Goal: Information Seeking & Learning: Learn about a topic

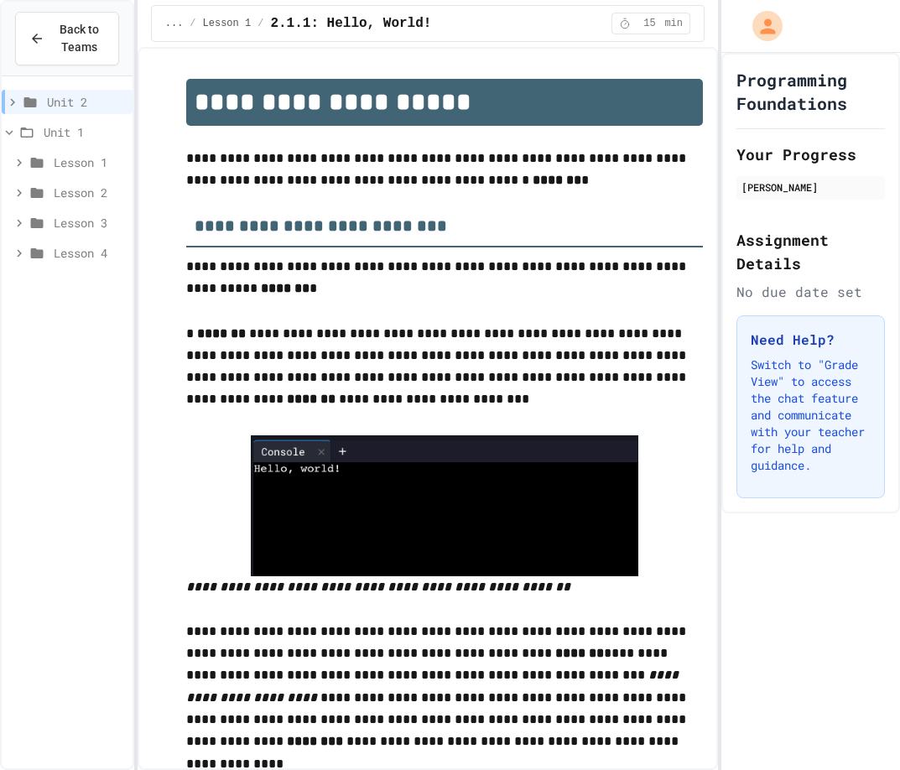
click at [72, 195] on span "Lesson 2" at bounding box center [90, 193] width 72 height 18
click at [89, 341] on span "Lesson 3" at bounding box center [90, 344] width 72 height 18
click at [70, 441] on span "Lesson 4" at bounding box center [90, 434] width 72 height 18
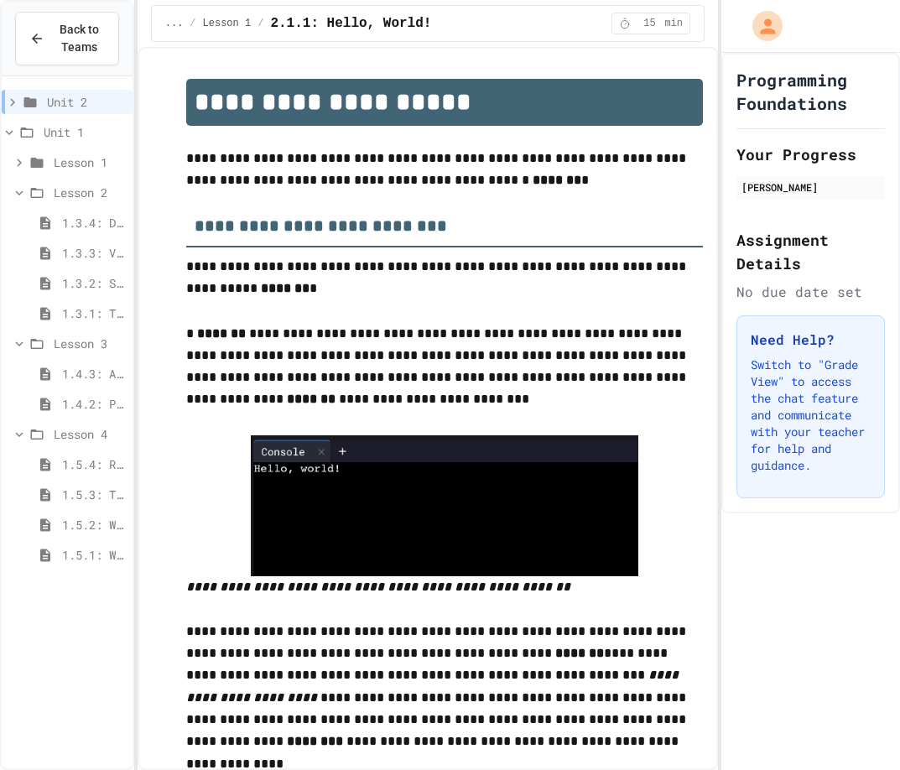
click at [75, 474] on div "1.5.4: Reflection - Evolving Technology" at bounding box center [67, 464] width 131 height 24
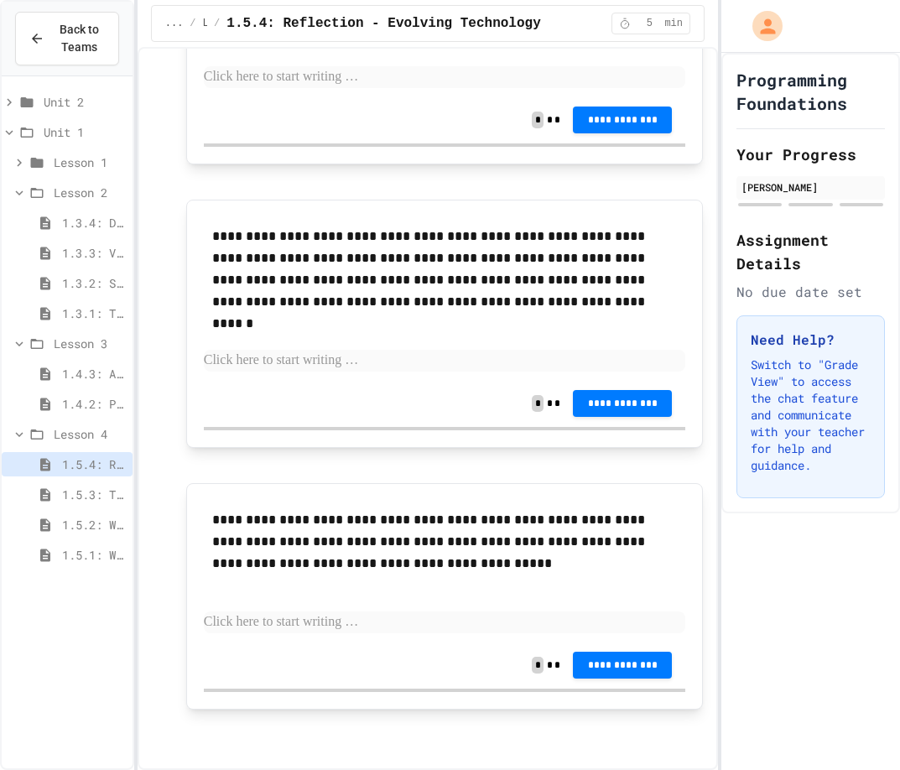
scroll to position [743, 0]
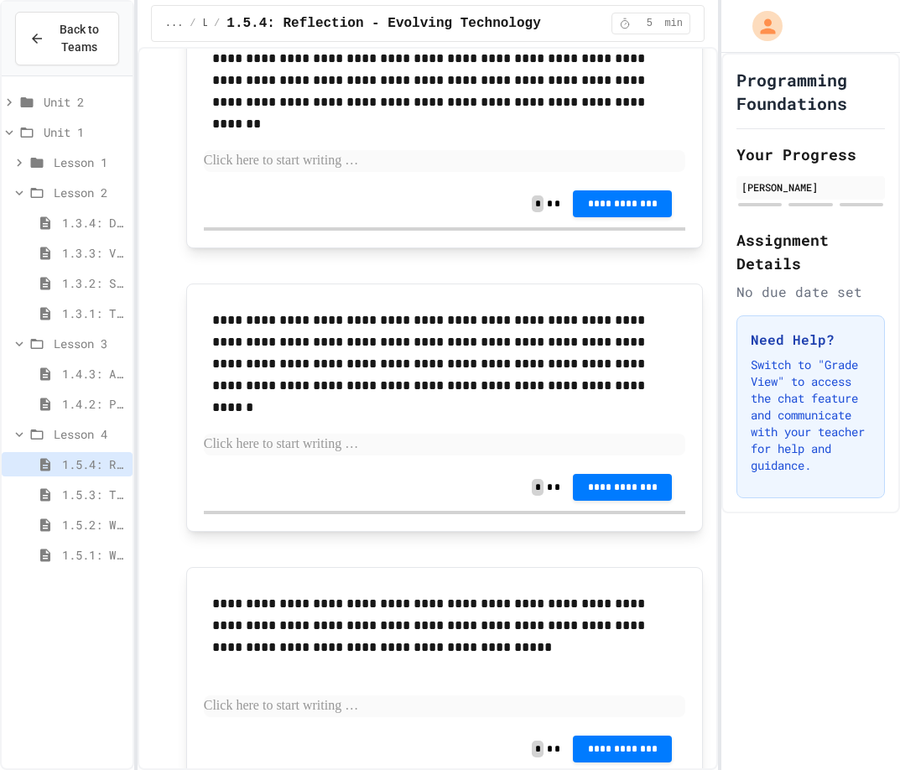
click at [79, 414] on div "1.4.2: Problem Solving Reflection" at bounding box center [67, 404] width 131 height 24
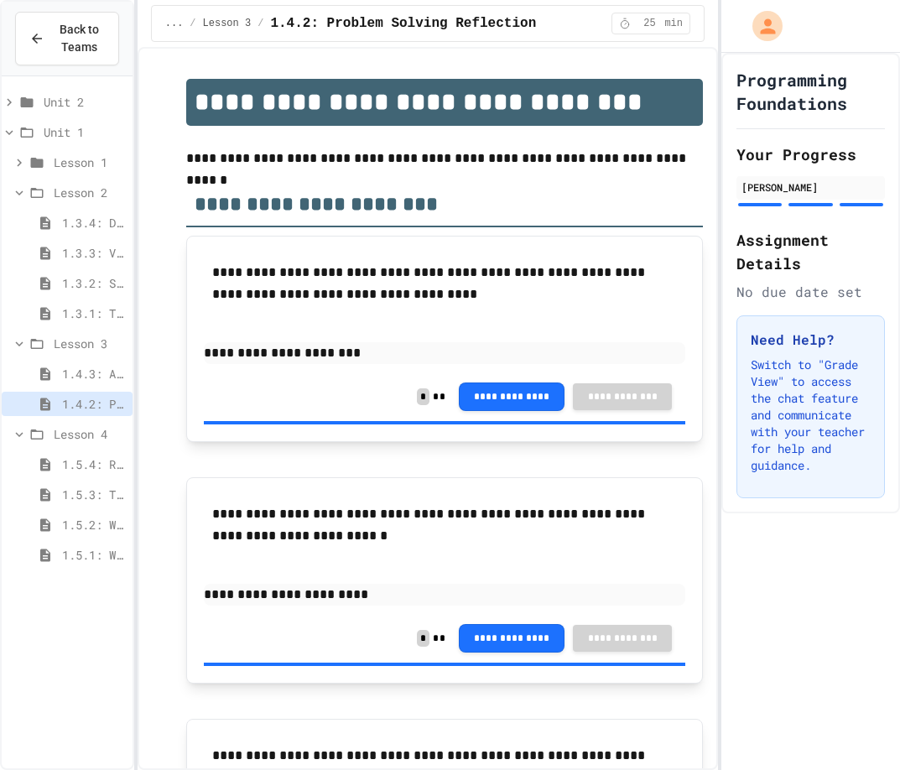
click at [74, 258] on span "1.3.3: Visualizing Logic with Flowcharts" at bounding box center [94, 253] width 64 height 18
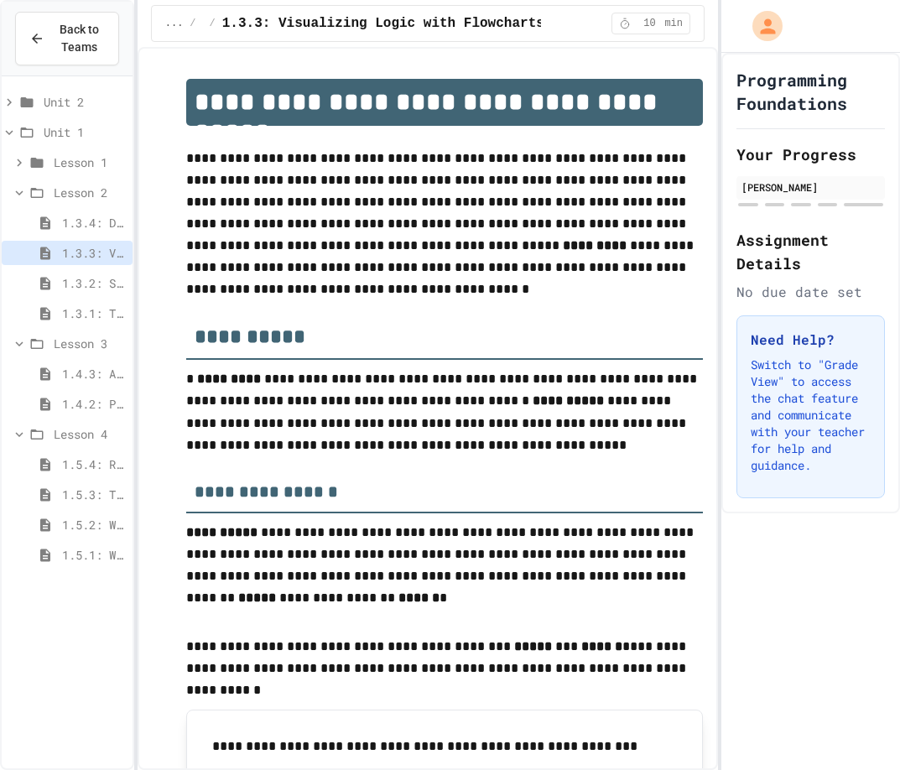
click at [81, 227] on span "1.3.4: Designing Flowcharts" at bounding box center [94, 223] width 64 height 18
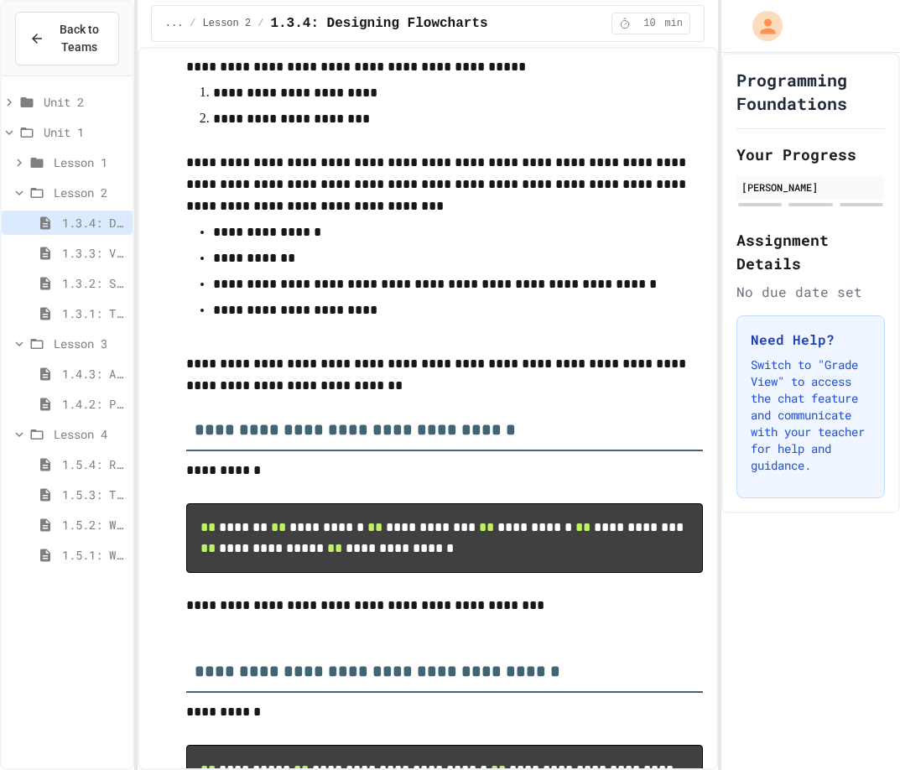
scroll to position [336, 0]
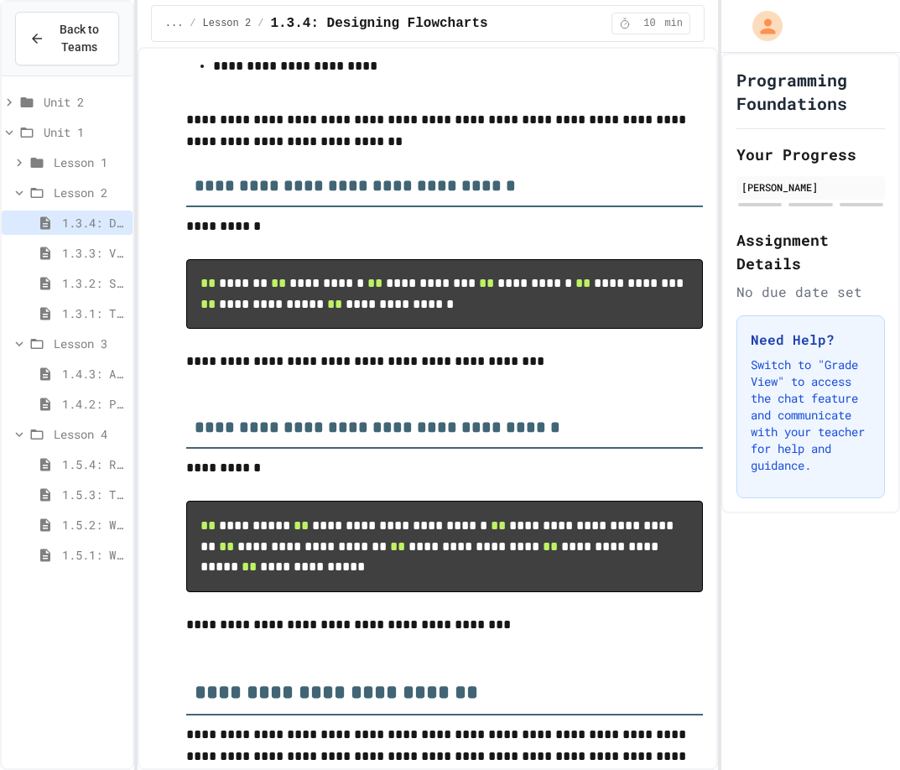
click at [61, 104] on span "Unit 2" at bounding box center [85, 102] width 82 height 18
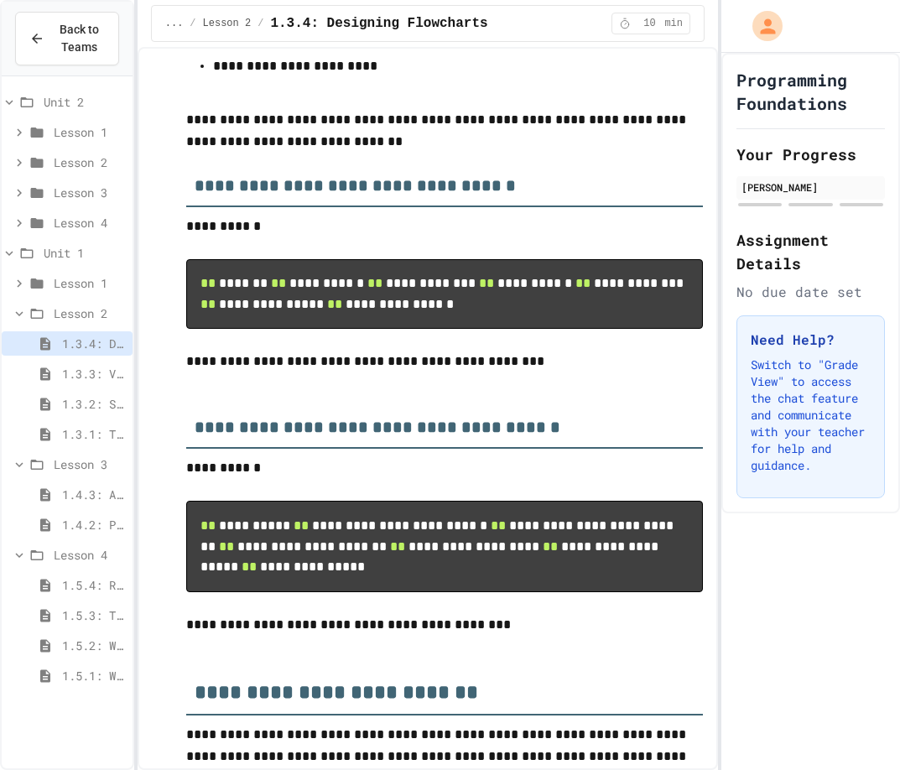
click at [70, 185] on span "Lesson 3" at bounding box center [90, 193] width 72 height 18
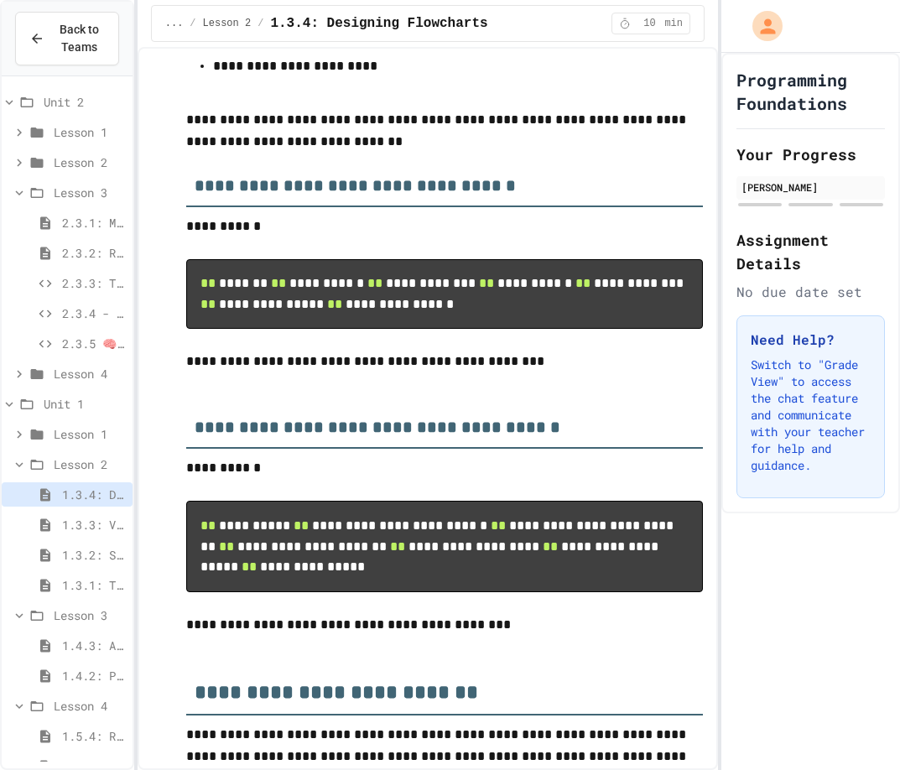
click at [77, 255] on span "2.3.2: Review - Mathematical Operators" at bounding box center [94, 253] width 64 height 18
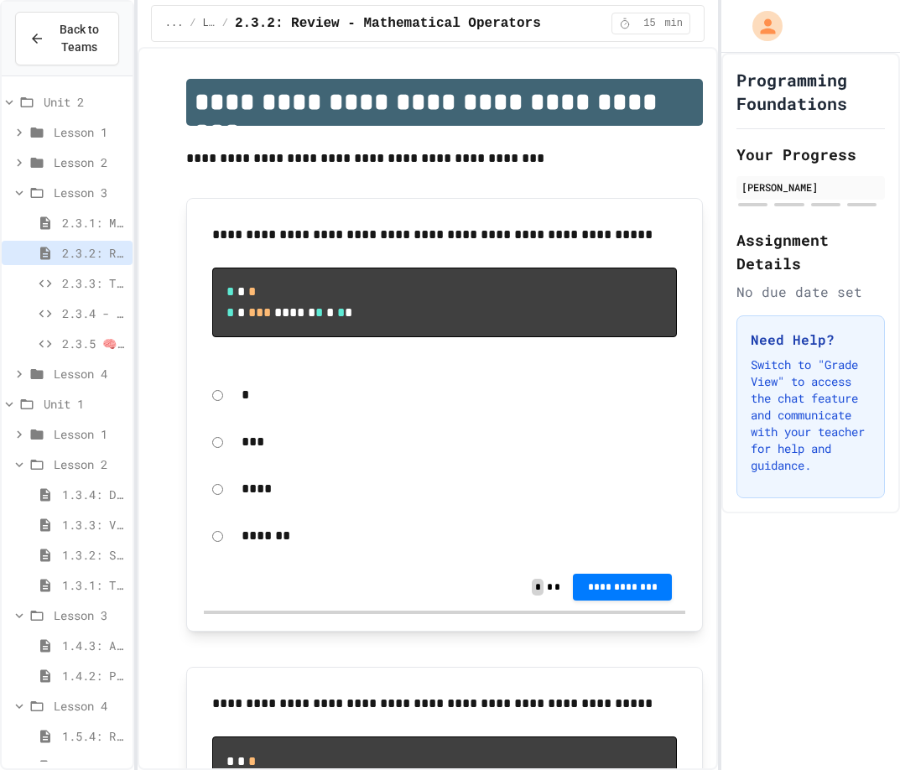
scroll to position [84, 0]
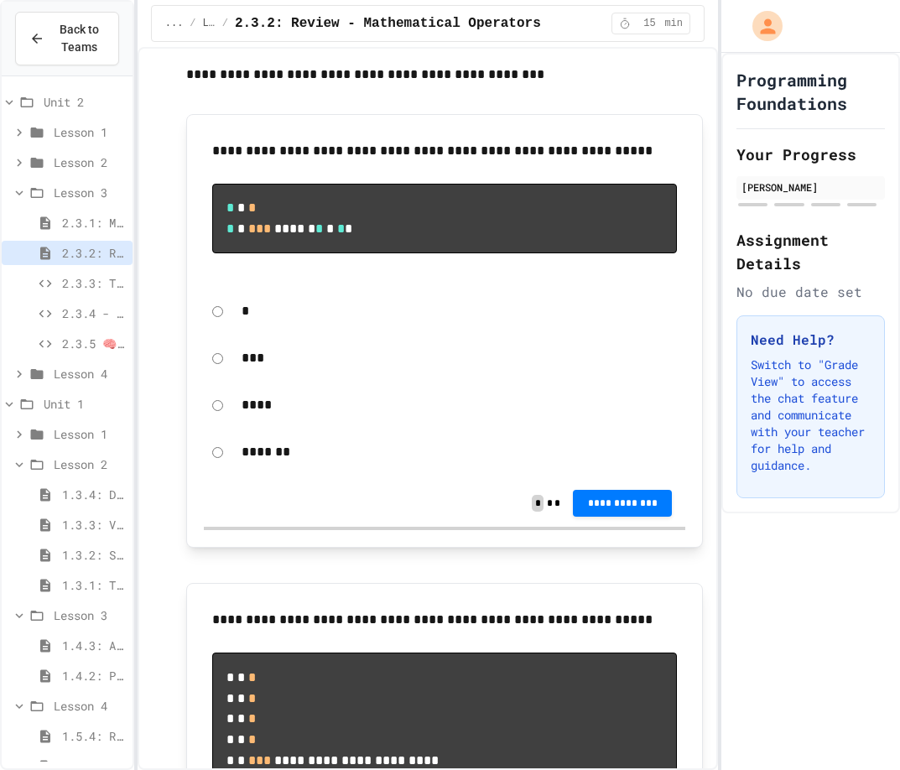
click at [67, 97] on span "Unit 2" at bounding box center [85, 102] width 82 height 18
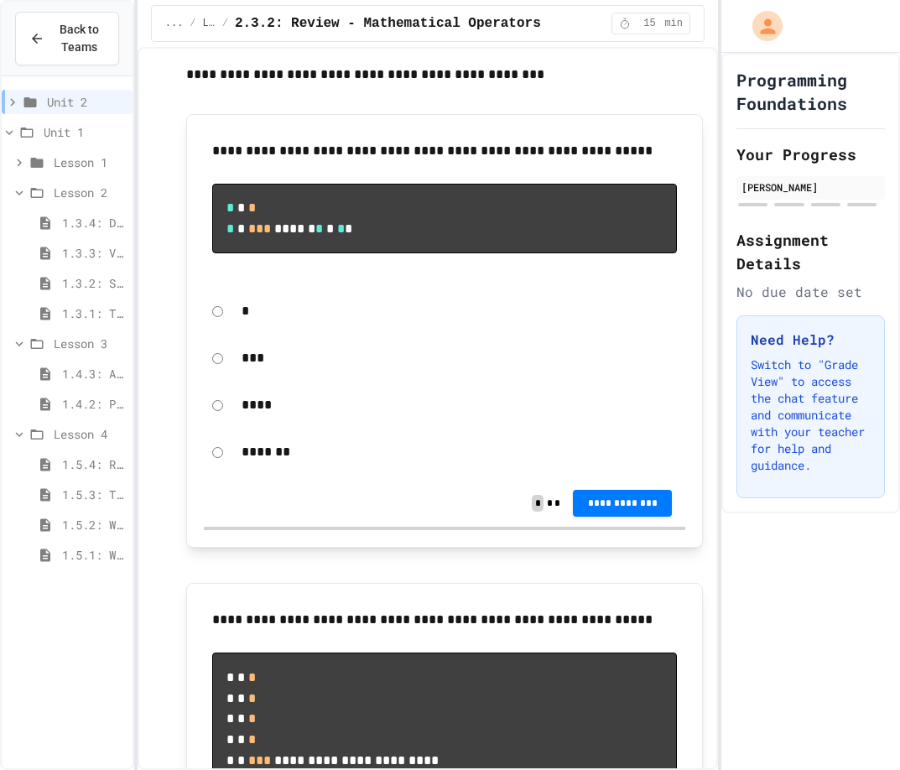
click at [61, 101] on span "Unit 2" at bounding box center [86, 102] width 79 height 18
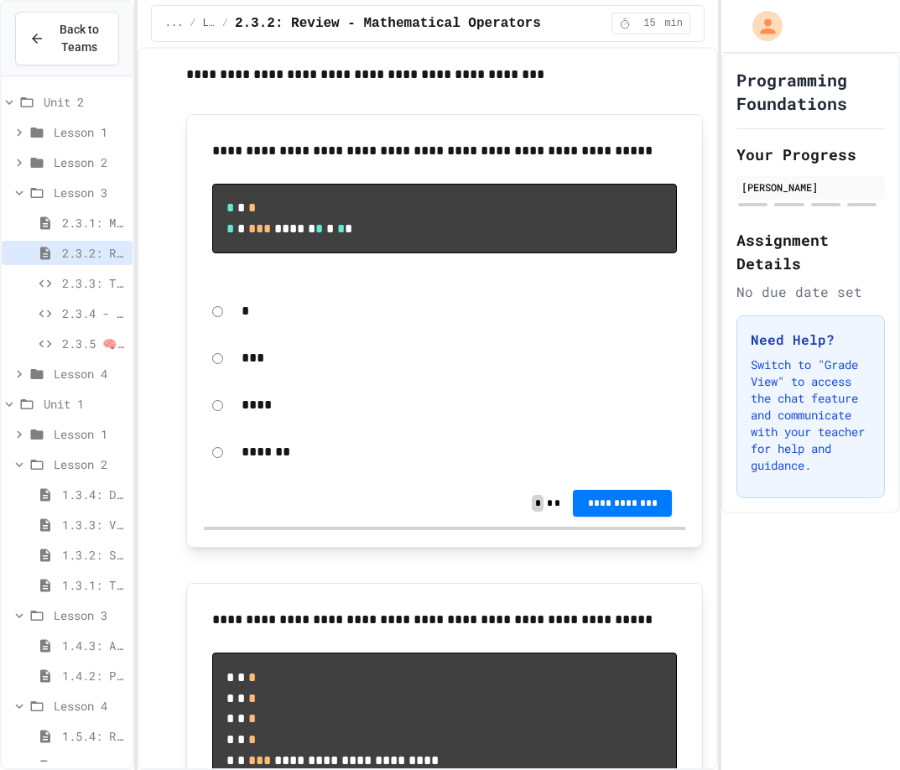
click at [60, 190] on span "Lesson 3" at bounding box center [90, 193] width 72 height 18
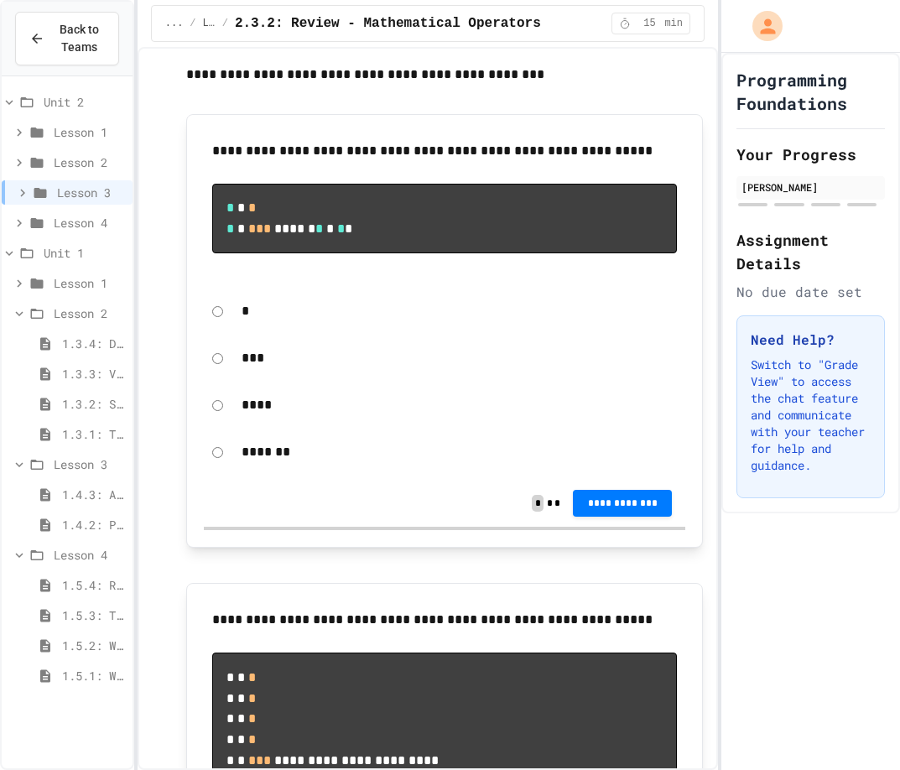
click at [75, 229] on span "Lesson 4" at bounding box center [90, 223] width 72 height 18
click at [67, 246] on span "2.4.1: String Operators" at bounding box center [94, 253] width 64 height 18
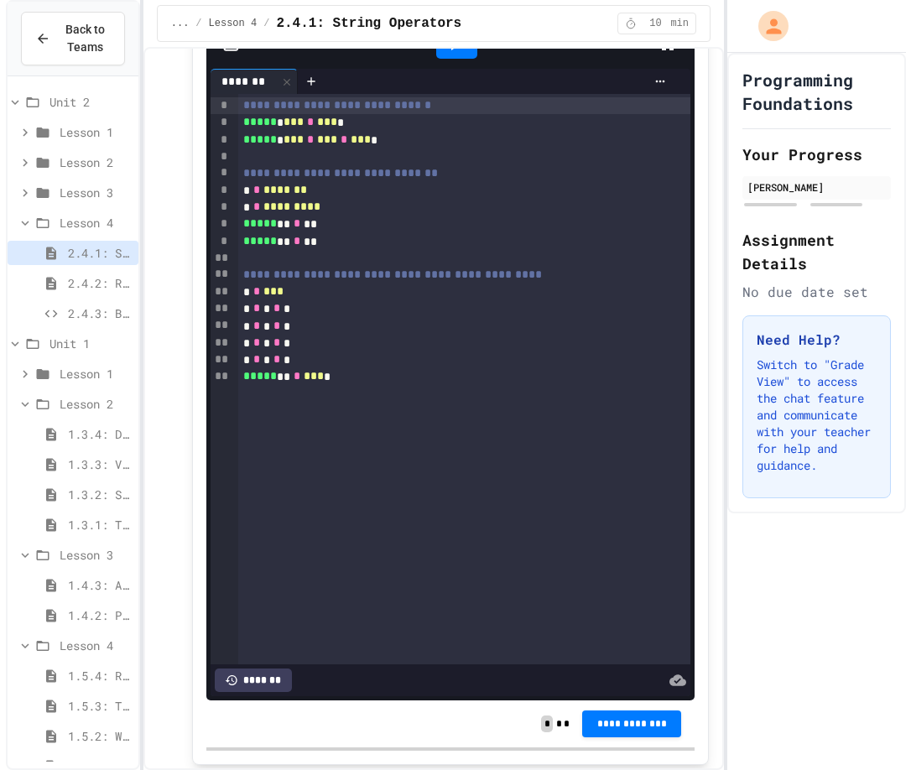
scroll to position [1007, 0]
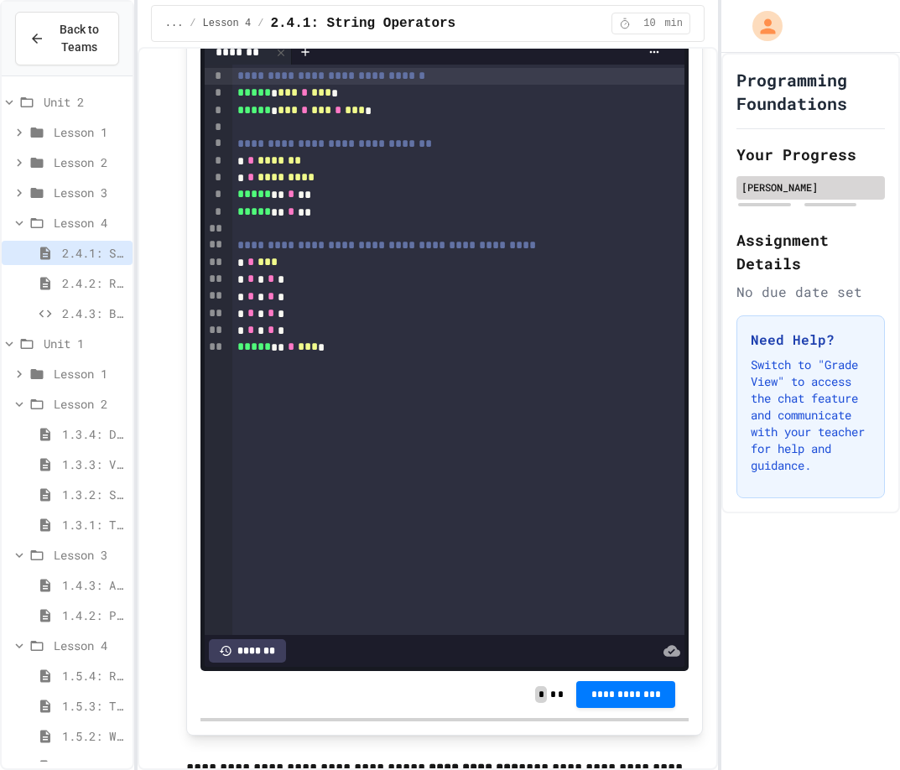
click at [841, 198] on div "[PERSON_NAME]" at bounding box center [811, 187] width 148 height 23
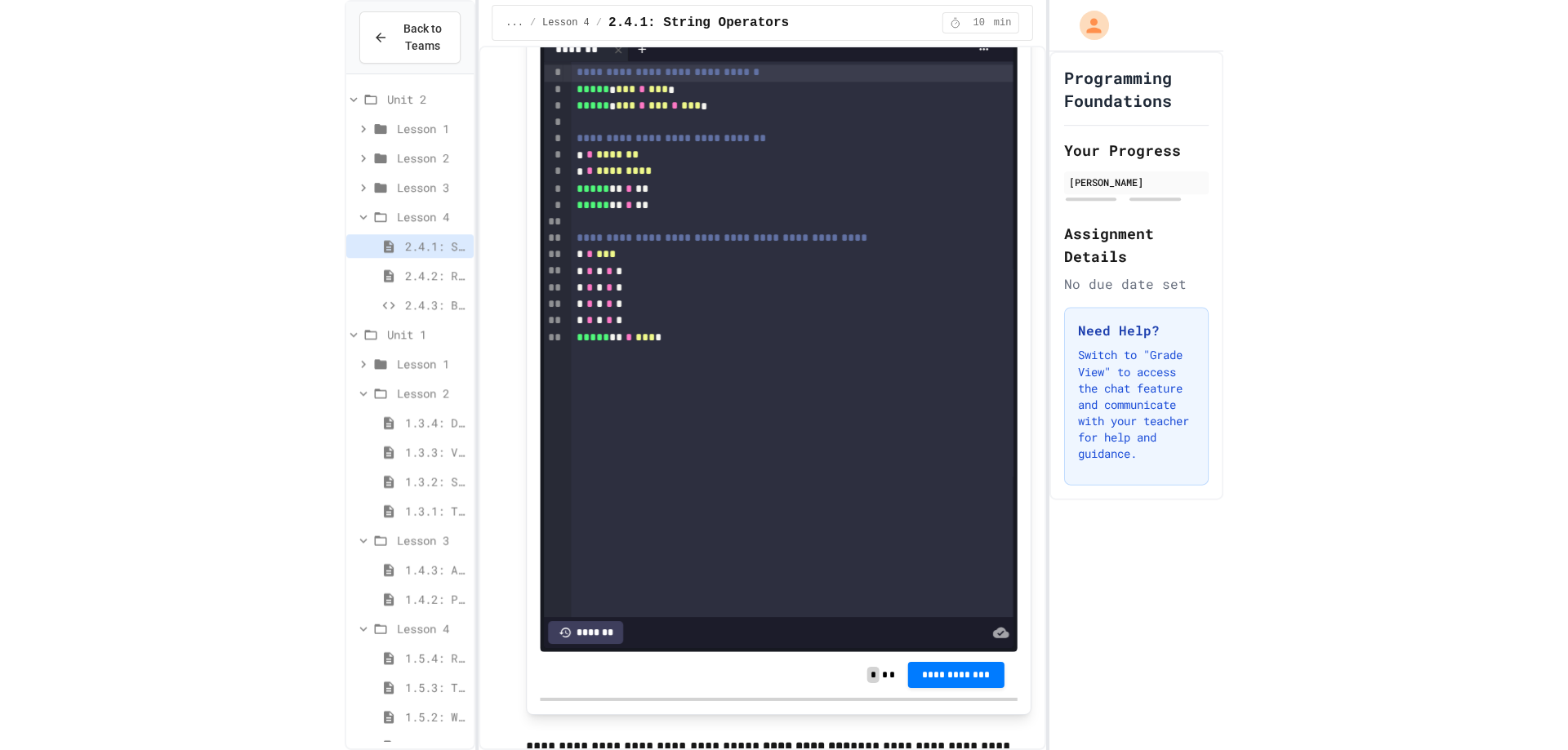
scroll to position [980, 0]
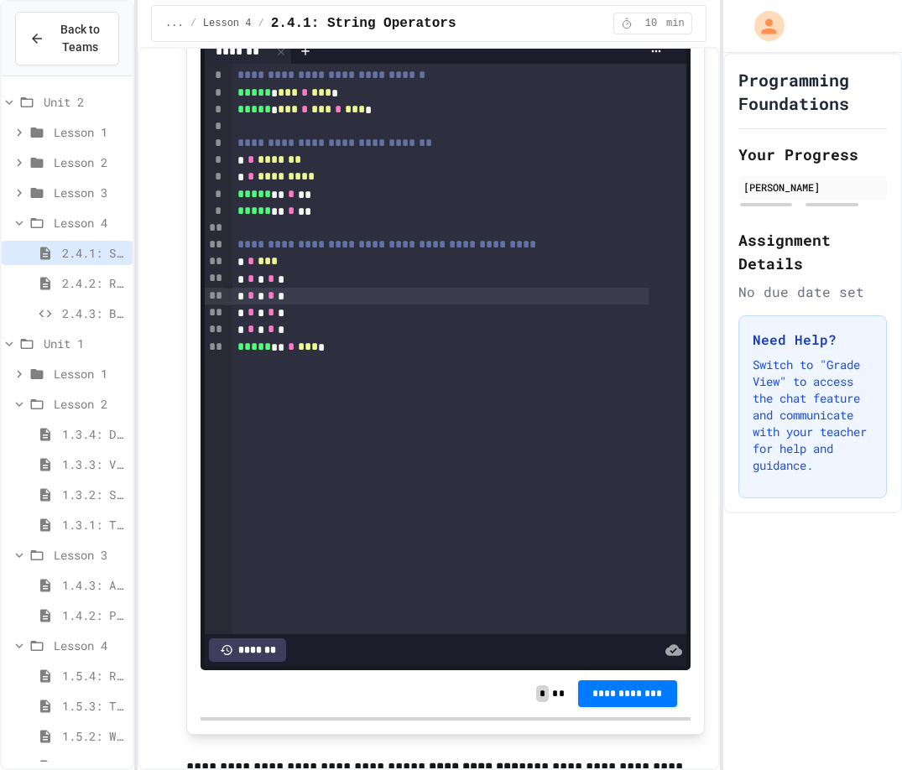
click at [421, 296] on div "* * * * *" at bounding box center [439, 296] width 415 height 17
click at [414, 294] on div "* * * * *" at bounding box center [439, 296] width 415 height 17
drag, startPoint x: 414, startPoint y: 294, endPoint x: 369, endPoint y: 313, distance: 48.5
click at [369, 313] on div "**********" at bounding box center [458, 349] width 453 height 570
click at [369, 313] on div "* * * * *" at bounding box center [439, 313] width 415 height 17
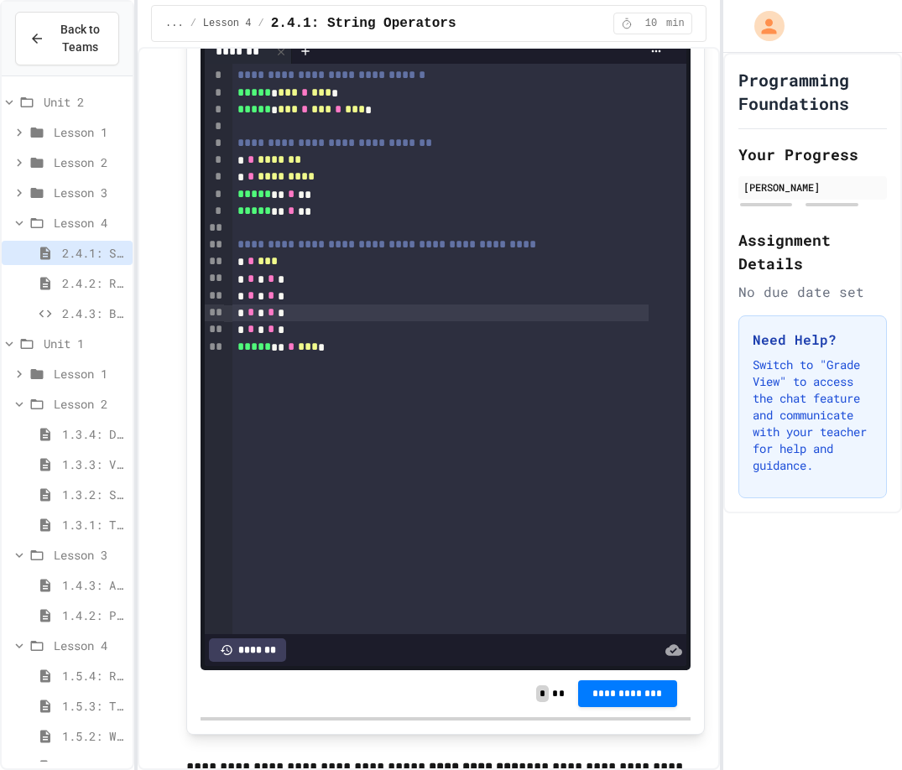
click at [385, 367] on div "**********" at bounding box center [458, 349] width 453 height 570
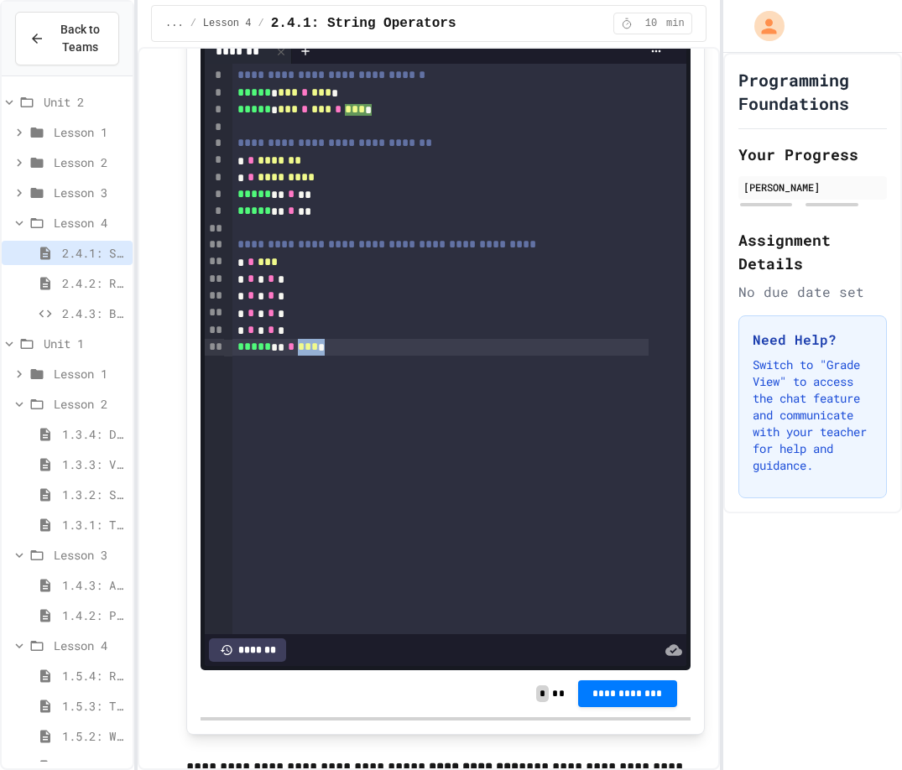
drag, startPoint x: 385, startPoint y: 367, endPoint x: 521, endPoint y: 391, distance: 138.1
click at [521, 391] on div "**********" at bounding box center [458, 349] width 453 height 570
click at [520, 388] on div "**********" at bounding box center [458, 349] width 453 height 570
click at [26, 29] on button "Back to Teams" at bounding box center [67, 39] width 104 height 54
